Goal: Task Accomplishment & Management: Use online tool/utility

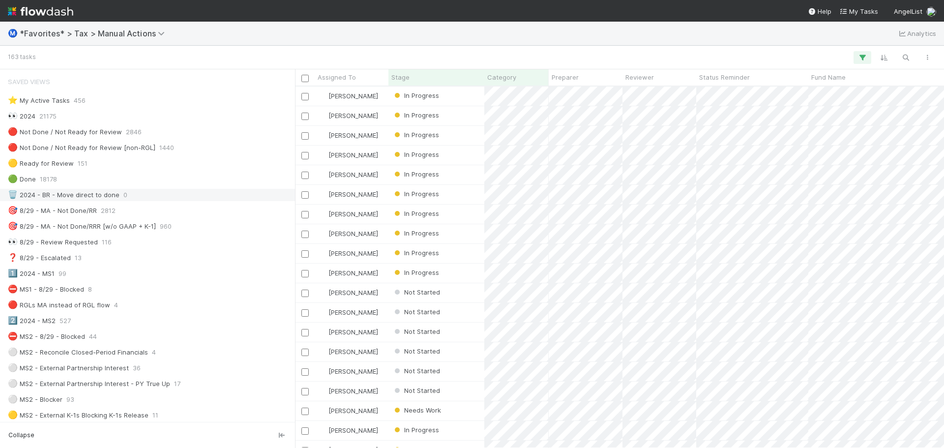
scroll to position [148, 0]
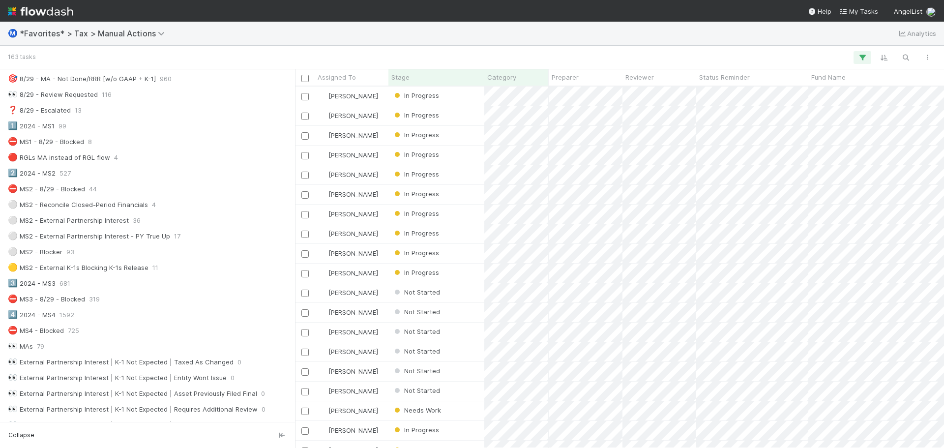
drag, startPoint x: 129, startPoint y: 196, endPoint x: 472, endPoint y: 31, distance: 380.1
click at [472, 31] on div "Ⓜ️ *Favorites* > Tax > Manual Actions Analytics" at bounding box center [472, 34] width 944 height 24
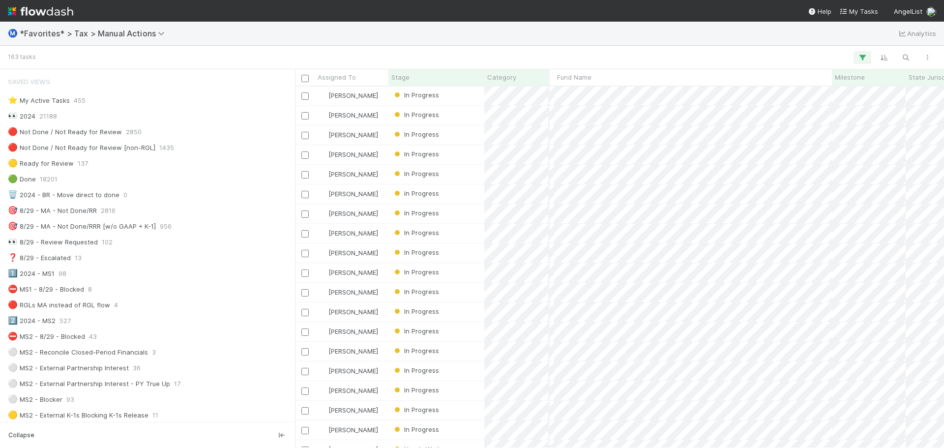
scroll to position [1623, 254]
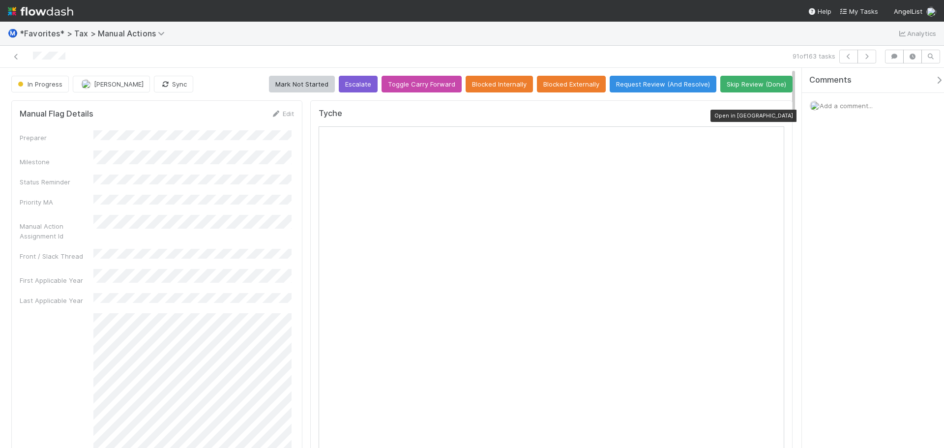
click at [774, 118] on icon at bounding box center [779, 116] width 10 height 6
click at [15, 60] on link at bounding box center [16, 57] width 10 height 10
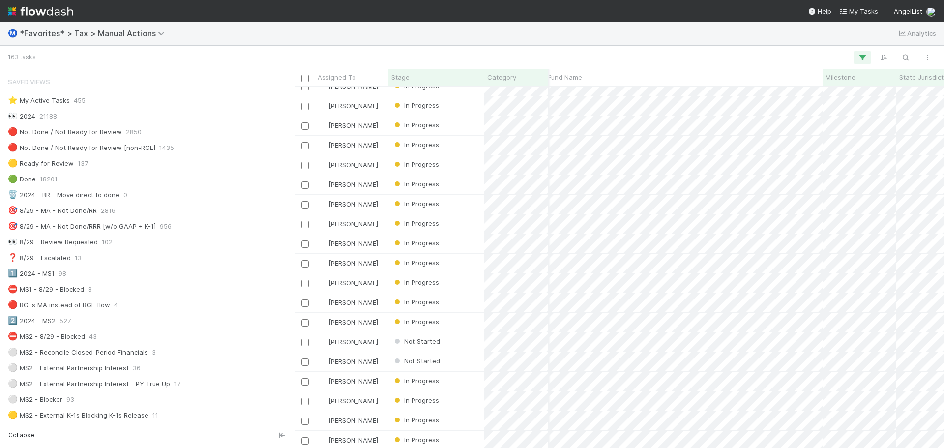
scroll to position [344, 242]
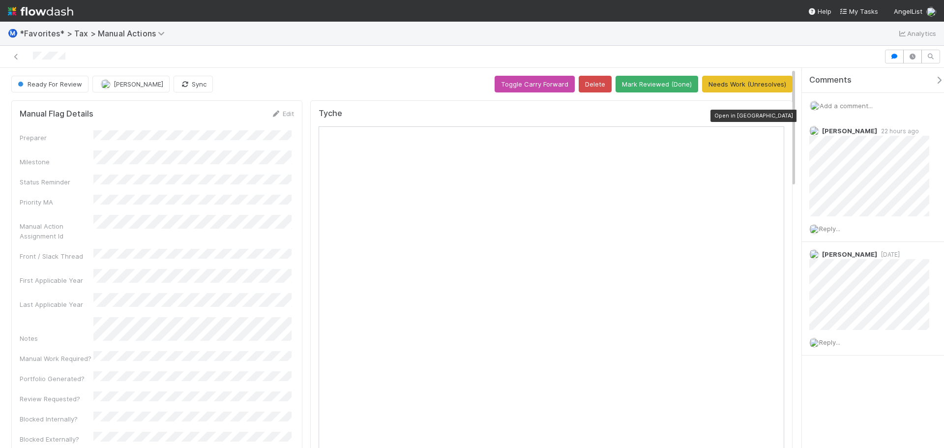
click at [774, 115] on icon at bounding box center [779, 116] width 10 height 6
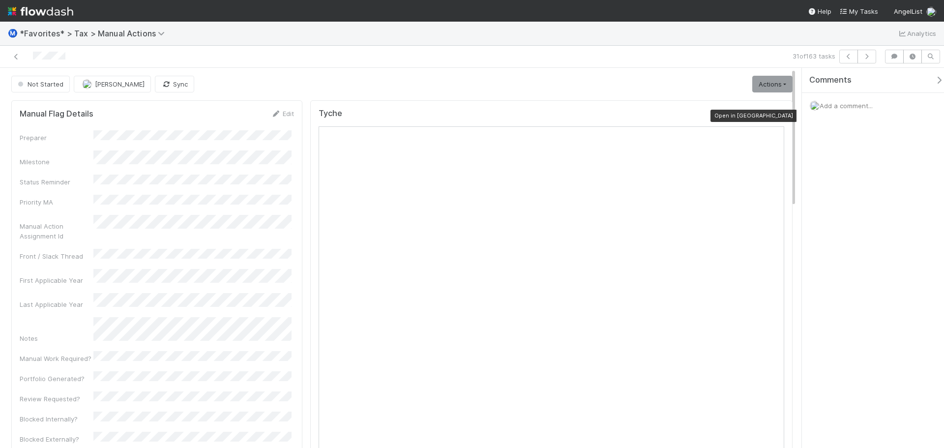
click at [774, 119] on div at bounding box center [779, 116] width 10 height 10
click at [16, 56] on icon at bounding box center [16, 57] width 10 height 6
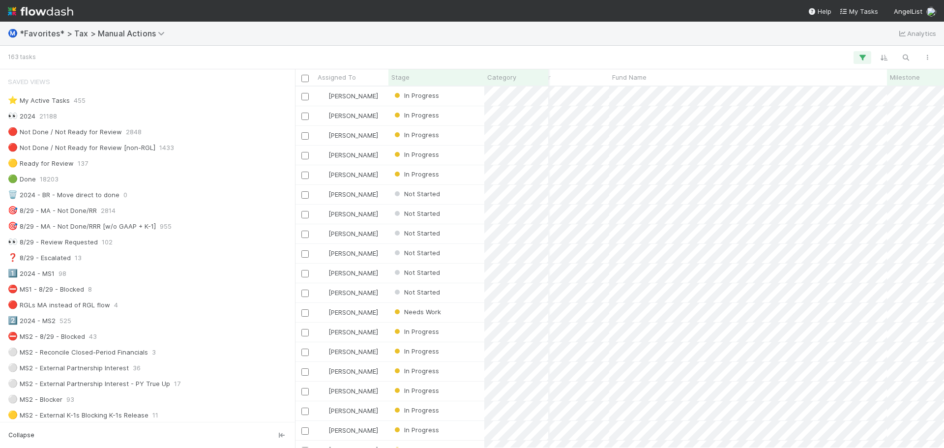
scroll to position [98, 184]
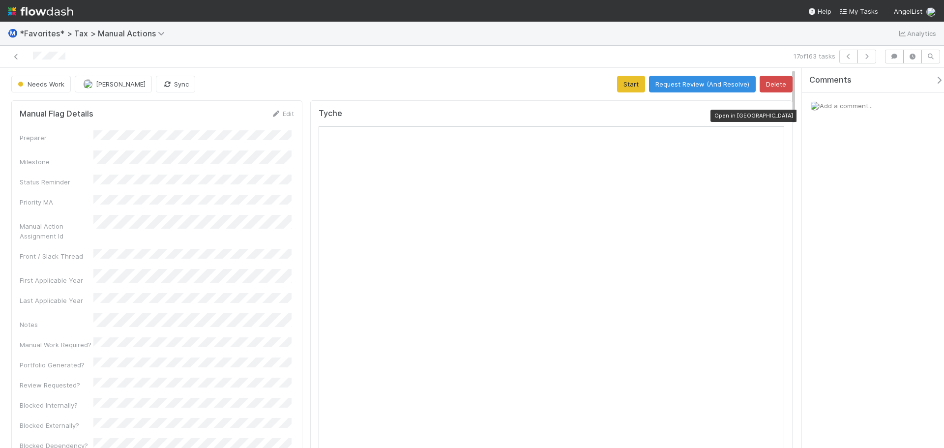
click at [774, 115] on icon at bounding box center [779, 116] width 10 height 6
click at [13, 58] on icon at bounding box center [16, 57] width 10 height 6
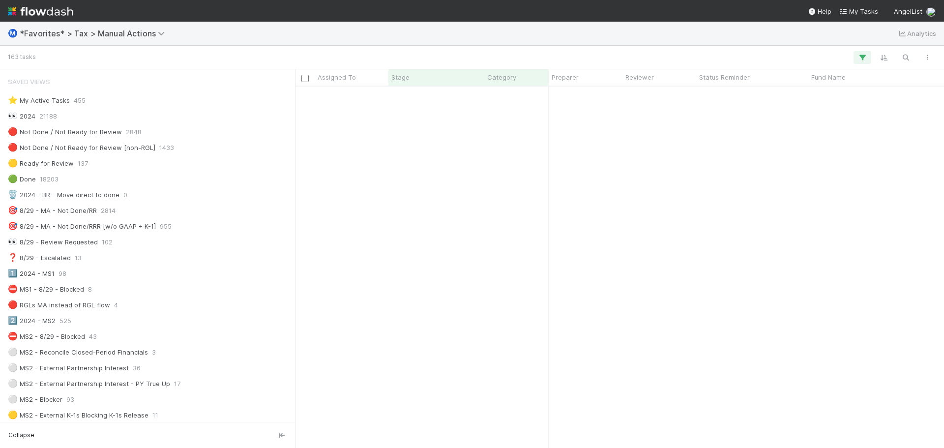
scroll to position [836, 0]
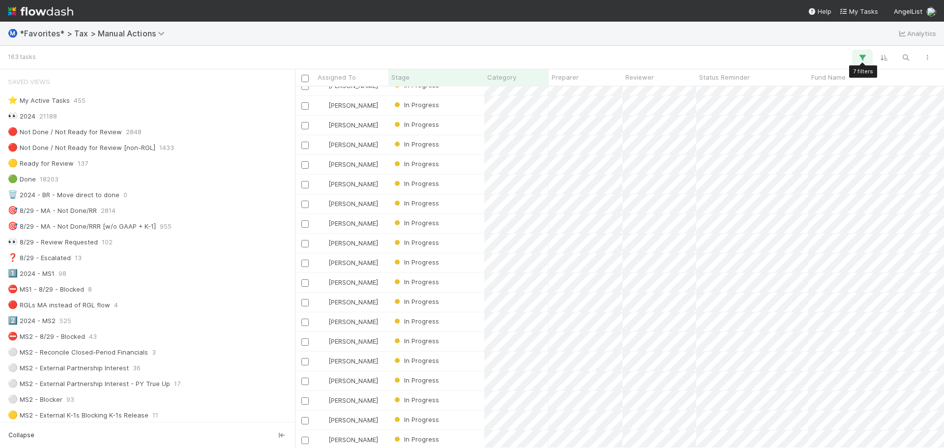
click at [859, 62] on button "button" at bounding box center [863, 57] width 18 height 13
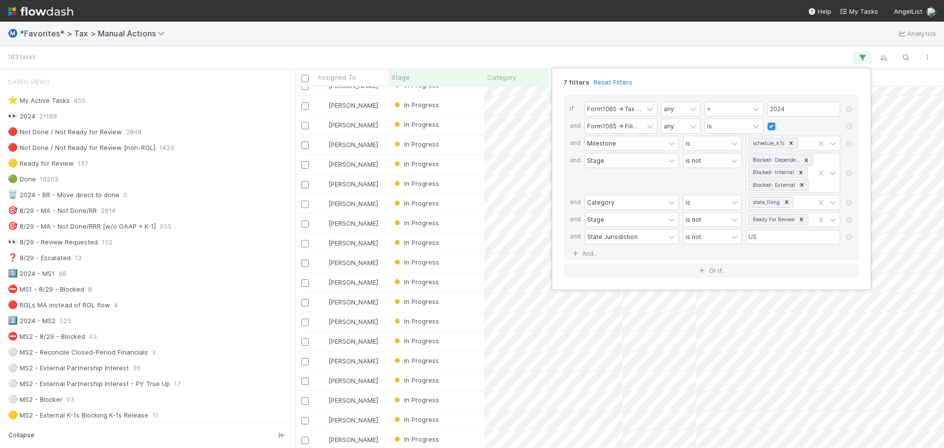
click at [827, 51] on div "7 filters Reset Filters If Form1065 -> Tax Year any = 2024 and Form1065 -> Fili…" at bounding box center [472, 224] width 944 height 448
